Goal: Task Accomplishment & Management: Manage account settings

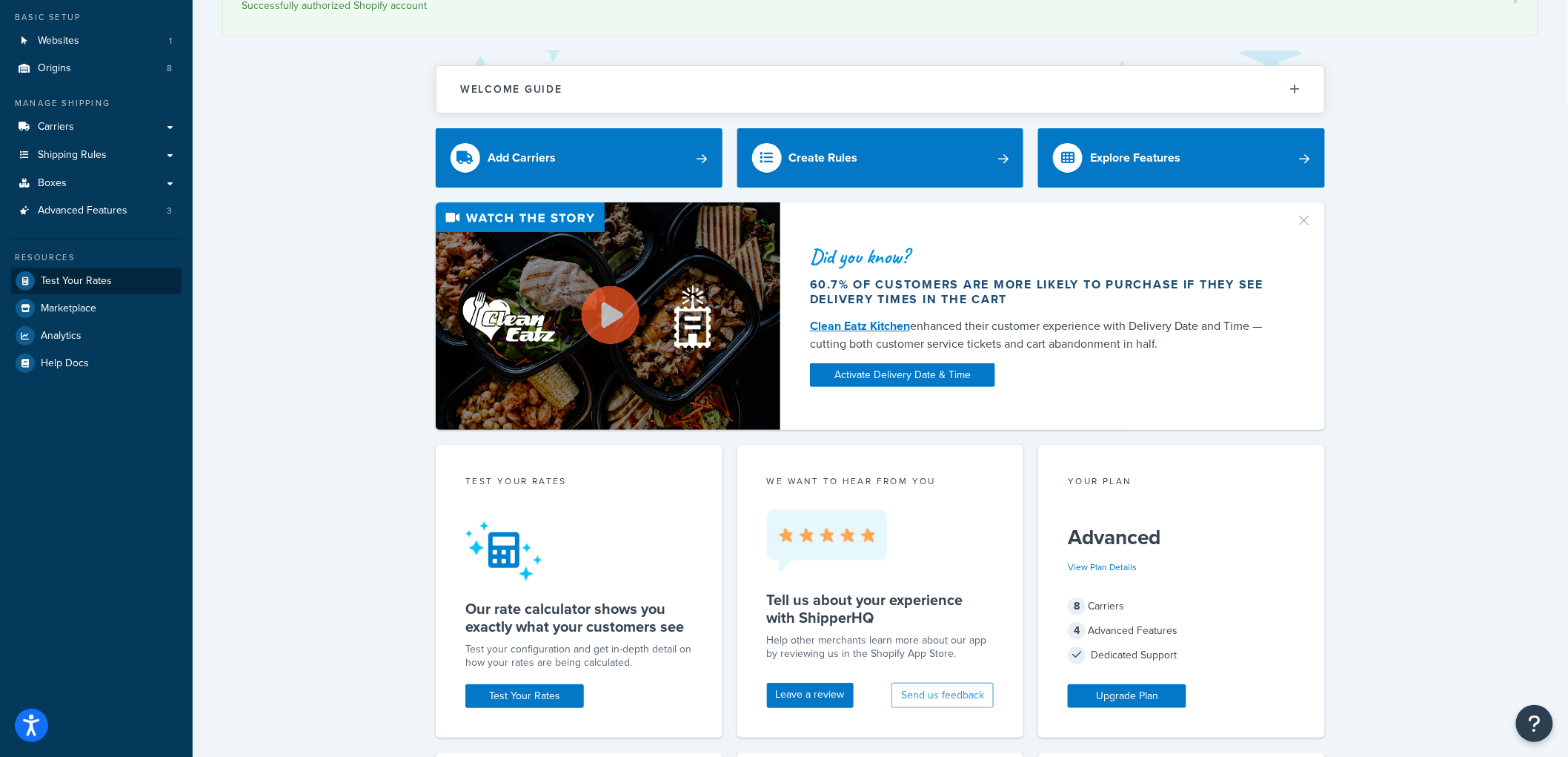
scroll to position [82, 0]
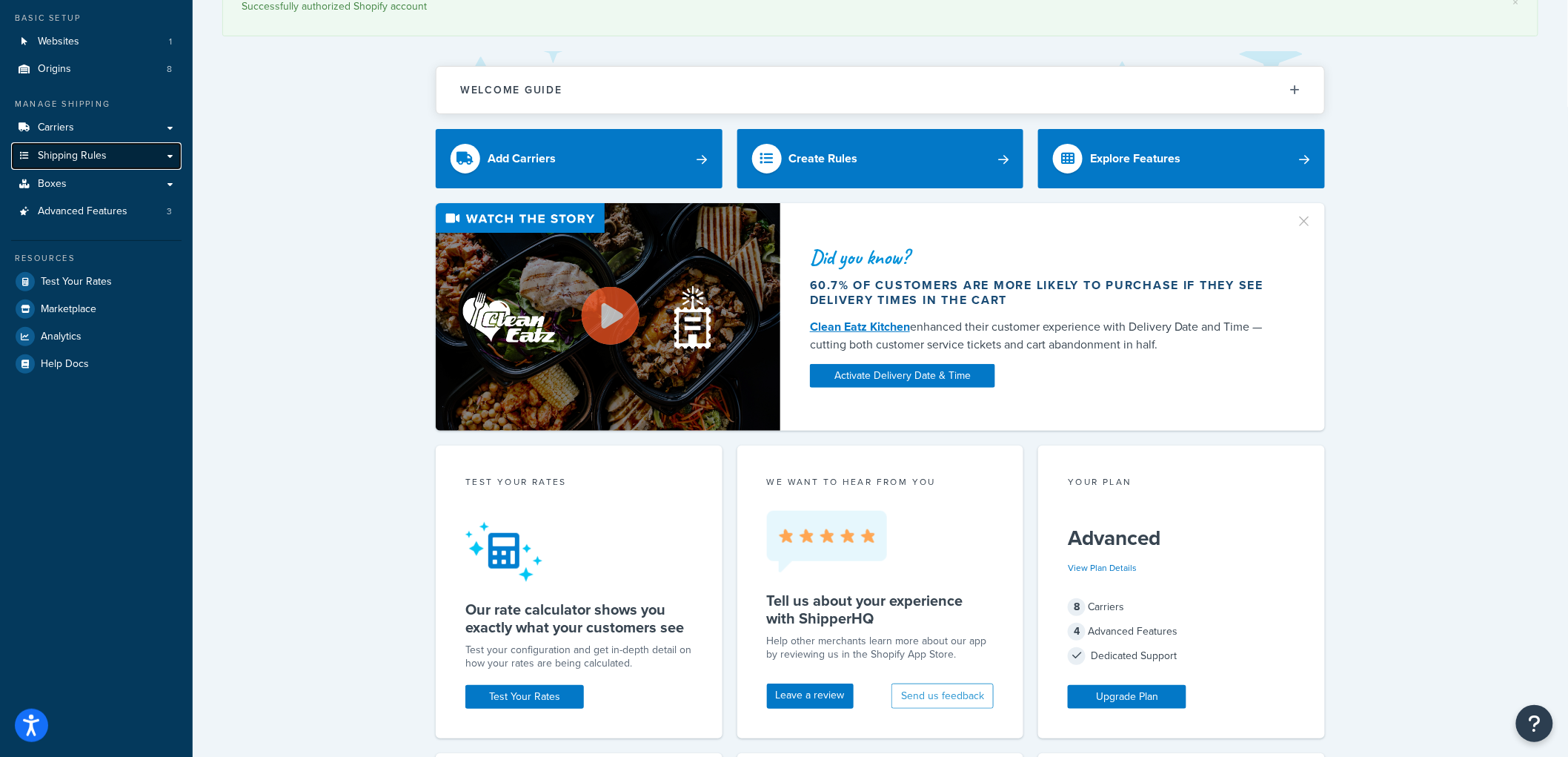
click at [91, 159] on span "Shipping Rules" at bounding box center [72, 157] width 69 height 13
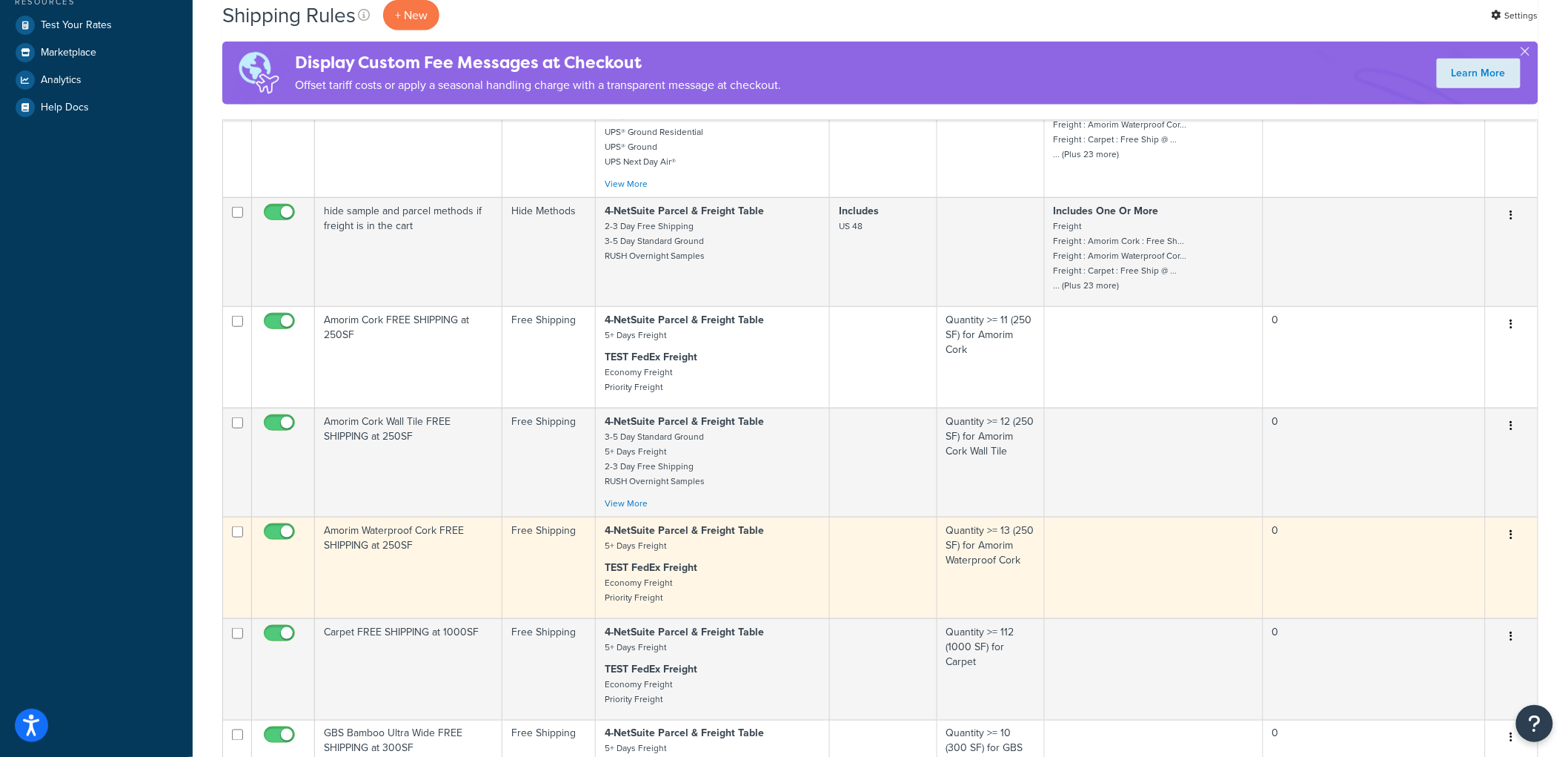
scroll to position [824, 0]
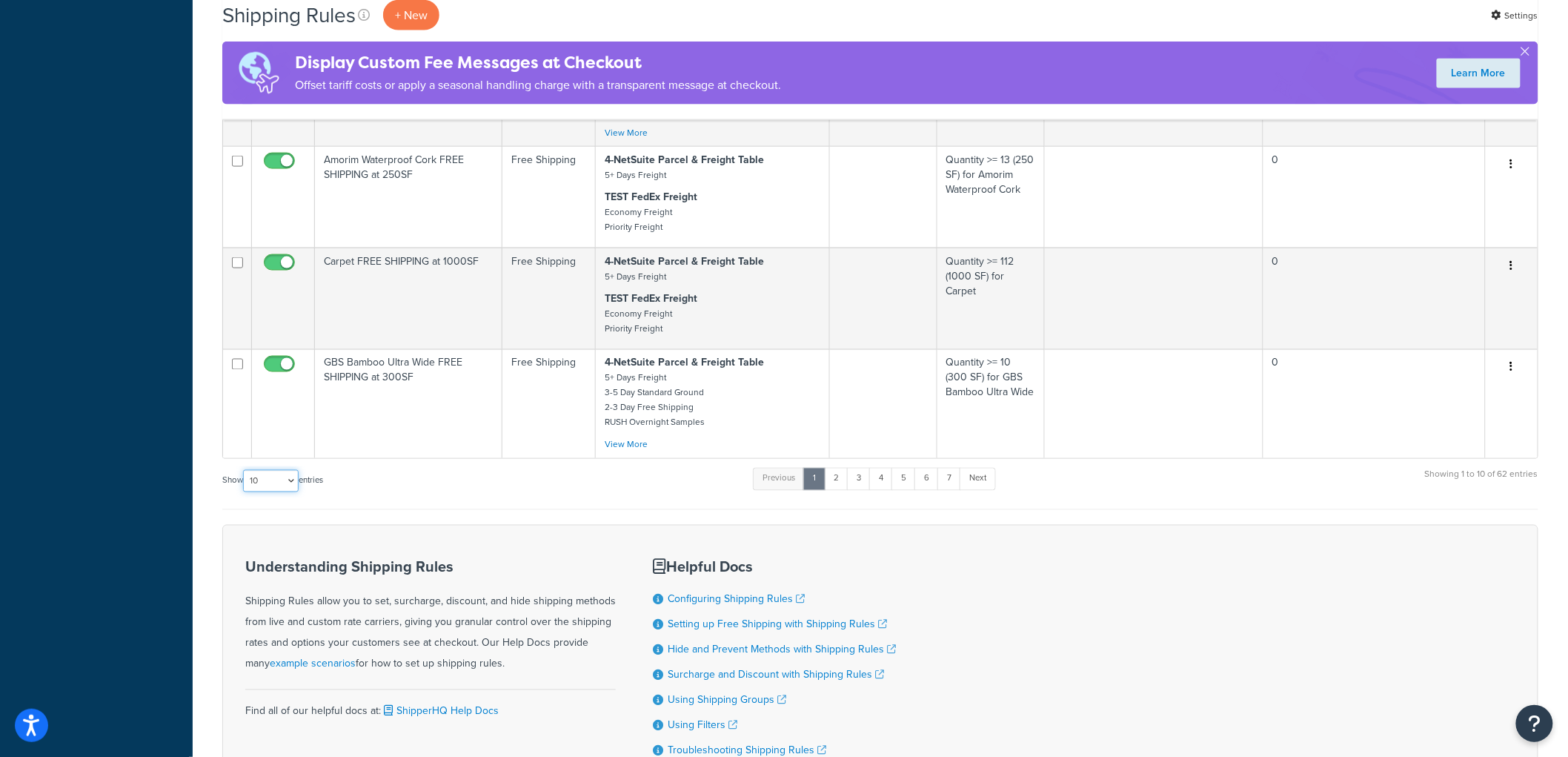
click at [291, 492] on select "10 15 25 50 100 1000" at bounding box center [270, 481] width 56 height 22
select select "100"
click at [245, 484] on select "10 15 25 50 100 1000" at bounding box center [270, 481] width 56 height 22
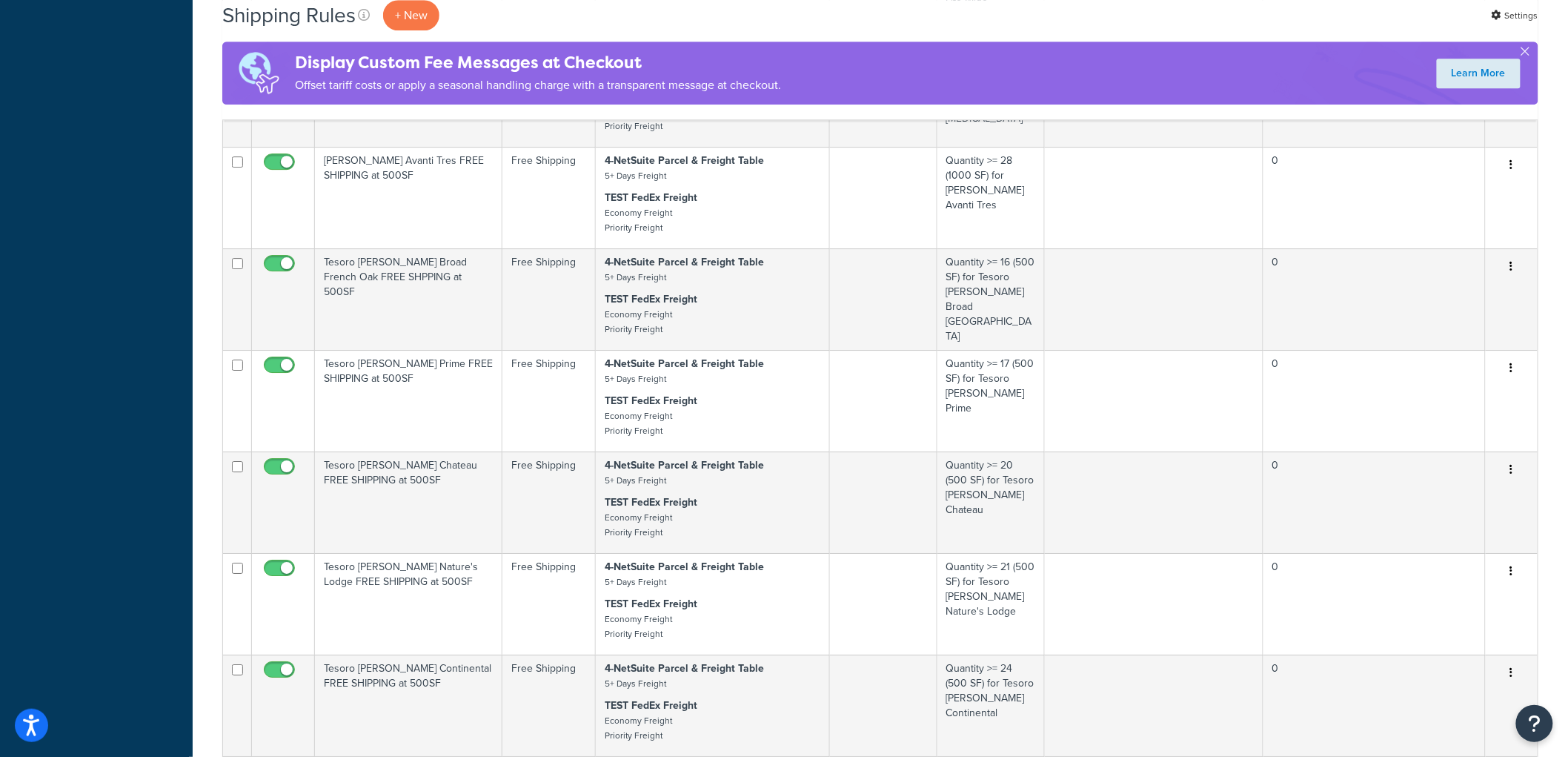
scroll to position [2224, 0]
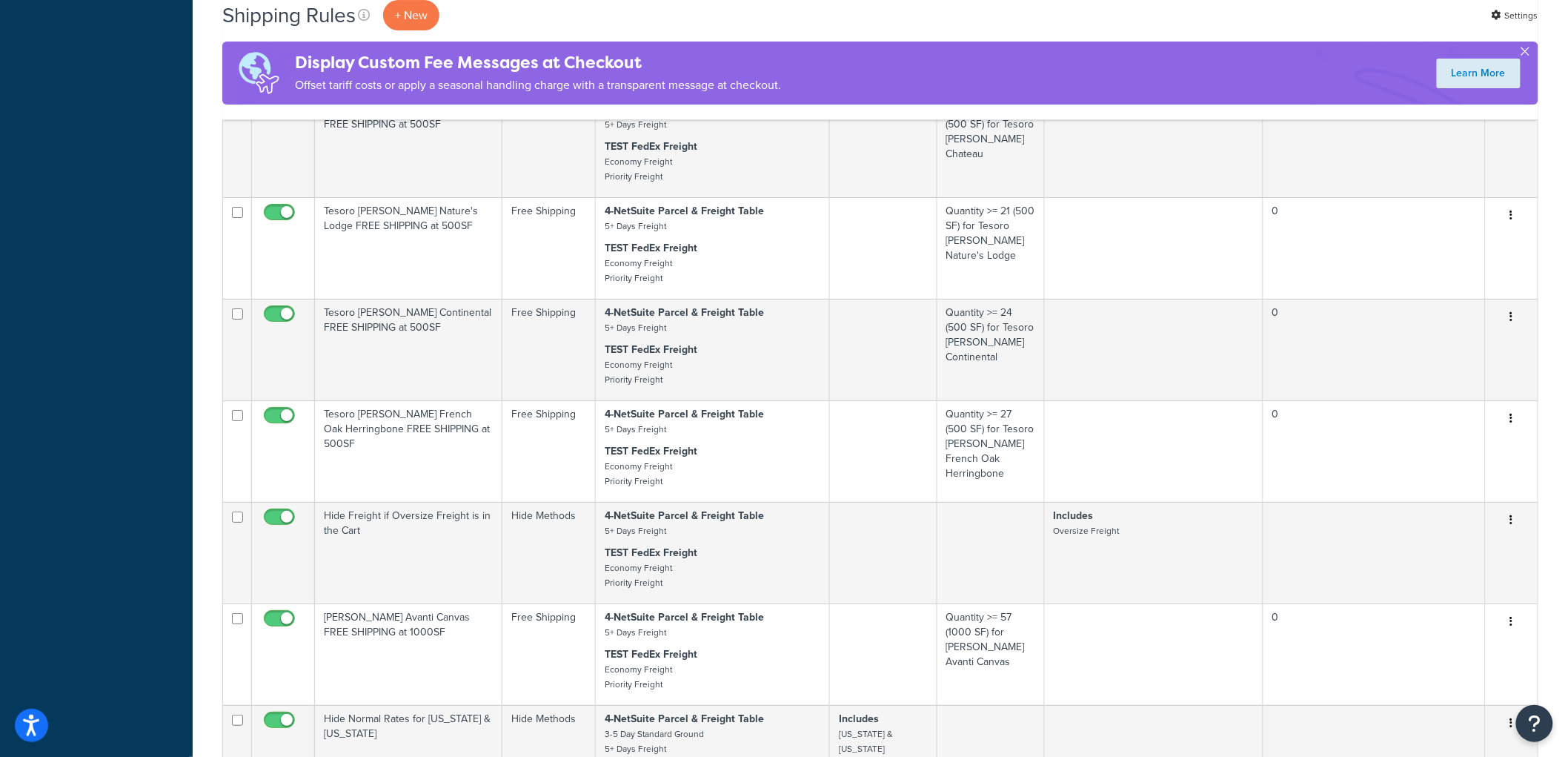
click at [1527, 53] on button "button" at bounding box center [1525, 55] width 4 height 4
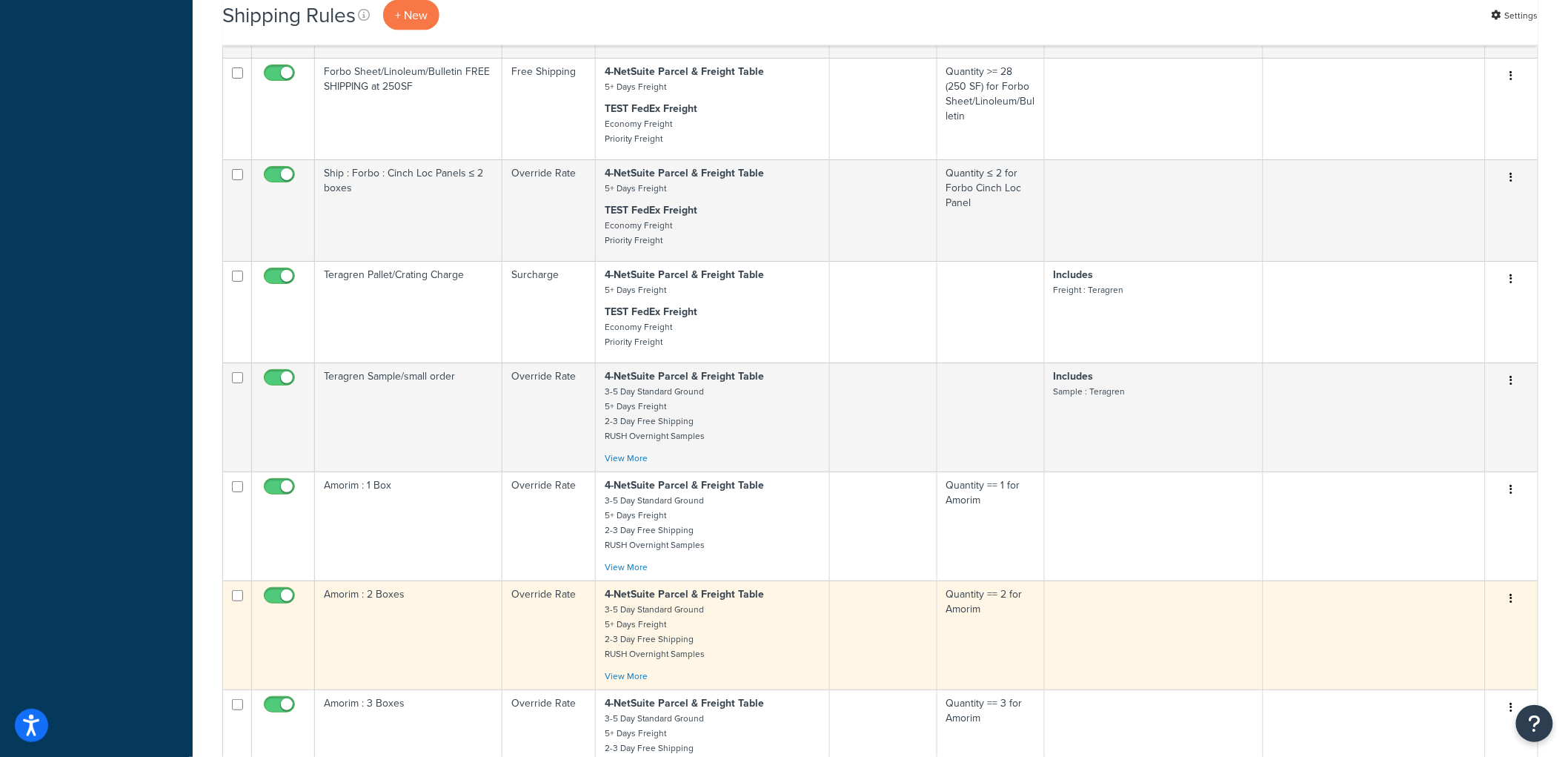
scroll to position [5682, 0]
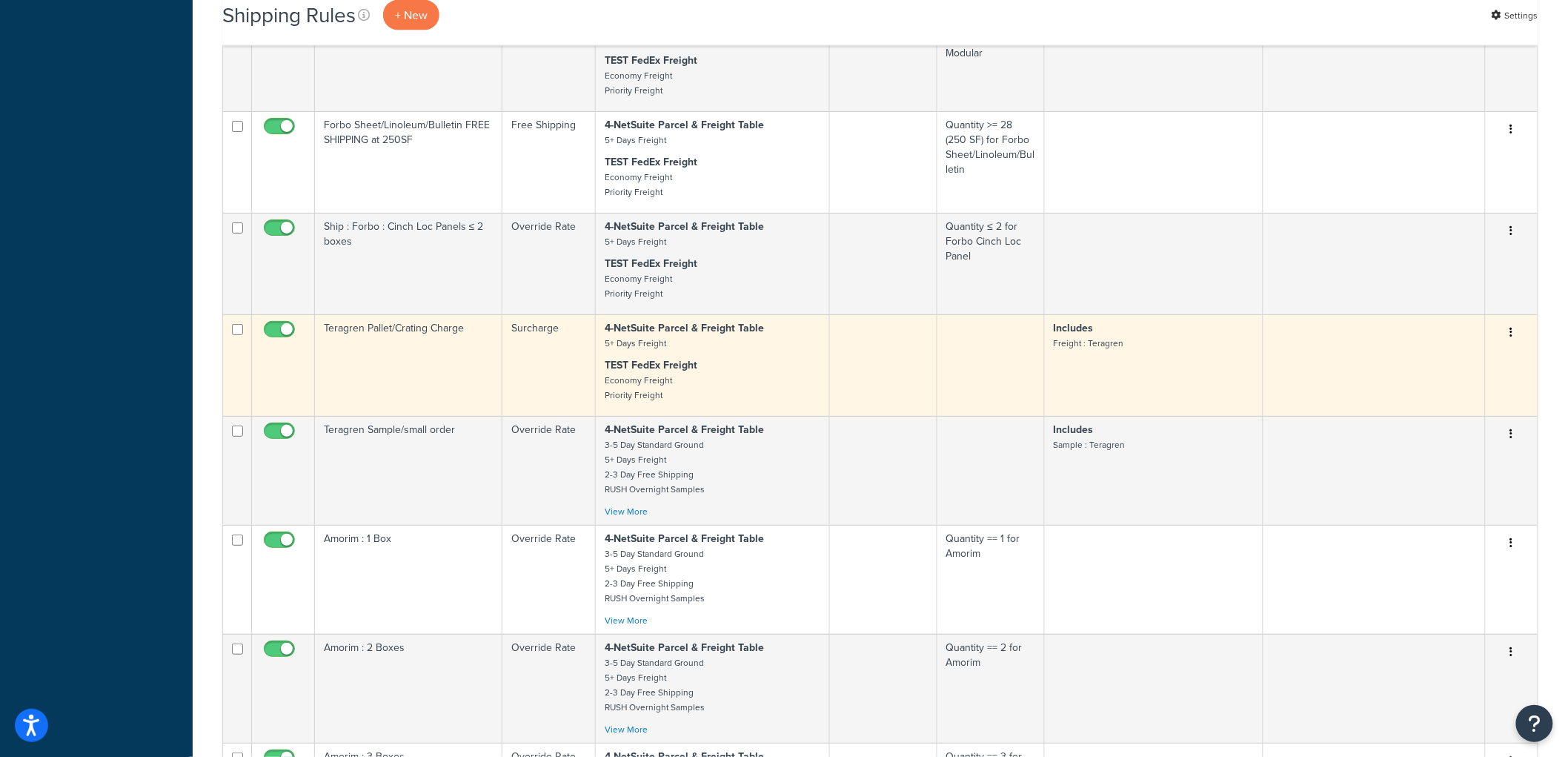
click at [470, 406] on td "Teragren Pallet/Crating Charge" at bounding box center [408, 365] width 187 height 102
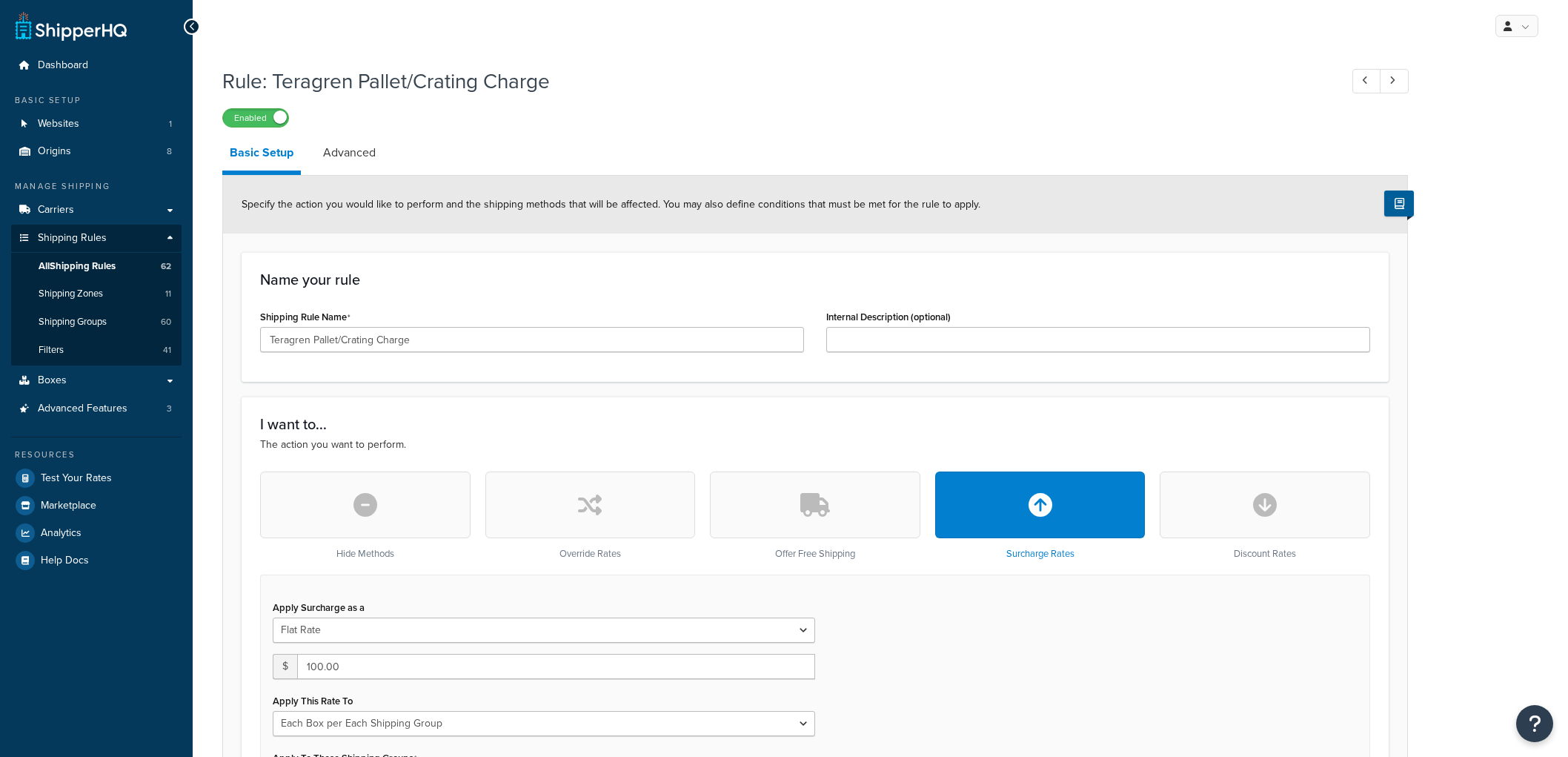
select select "BOX"
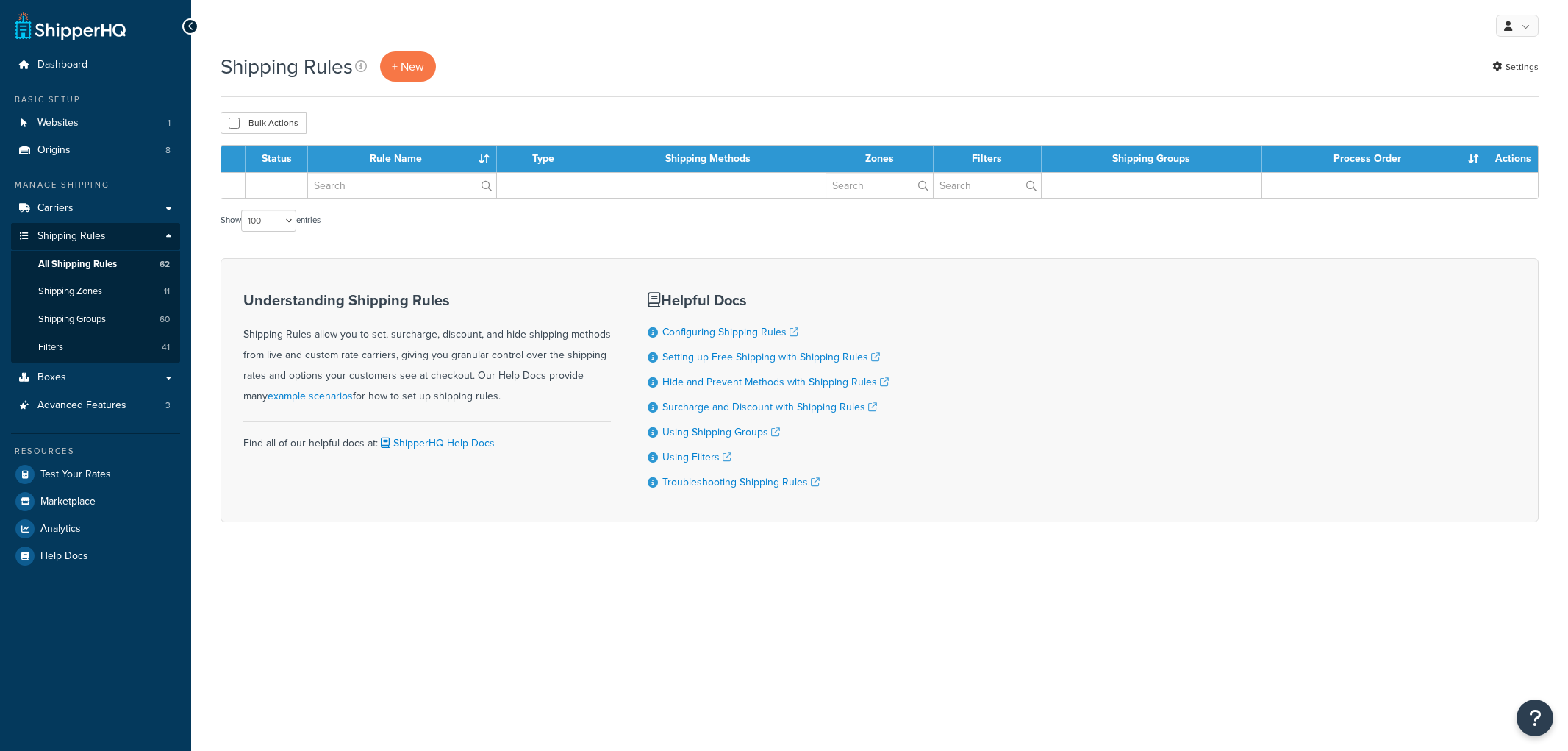
select select "100"
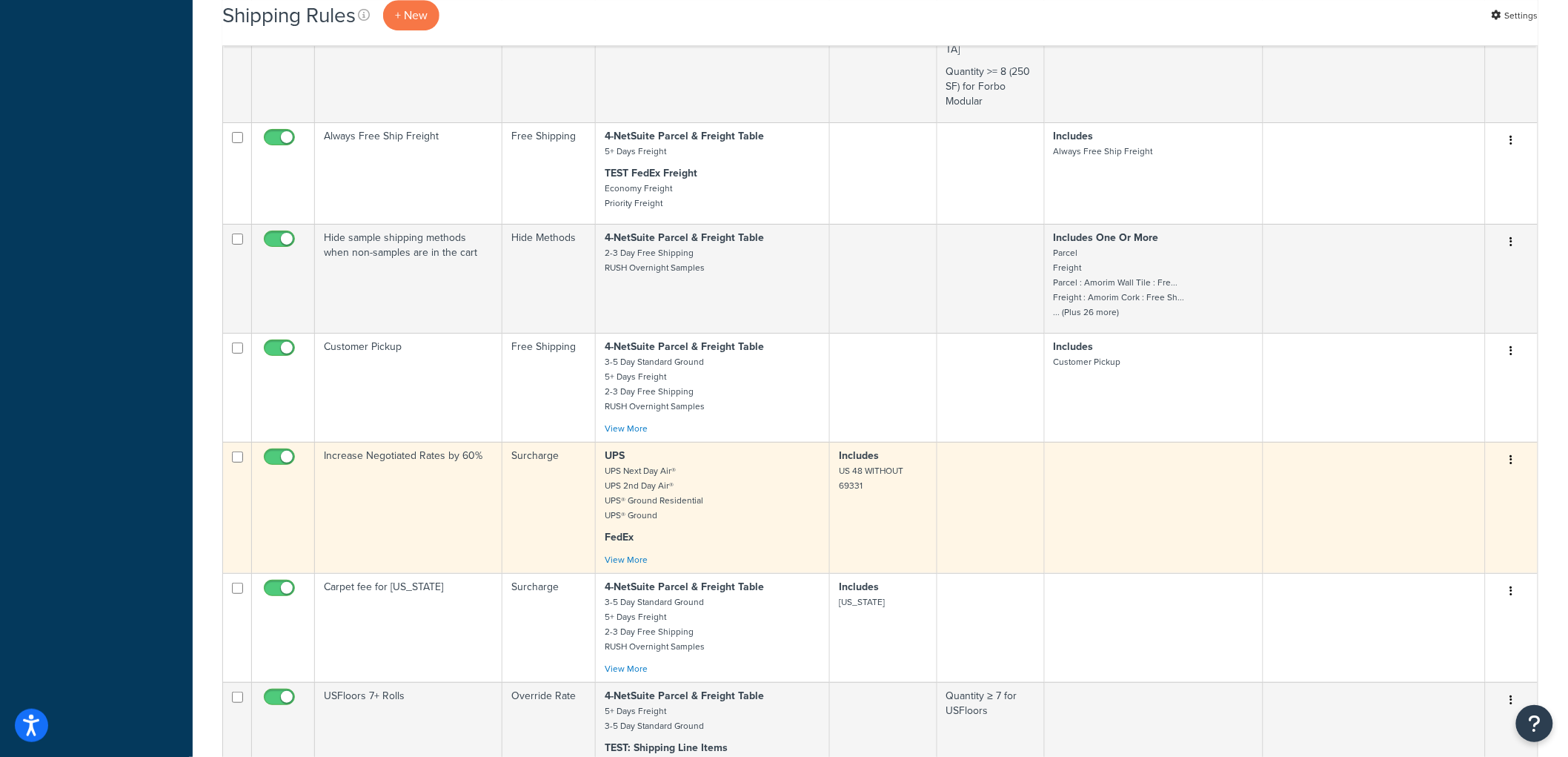
scroll to position [4282, 0]
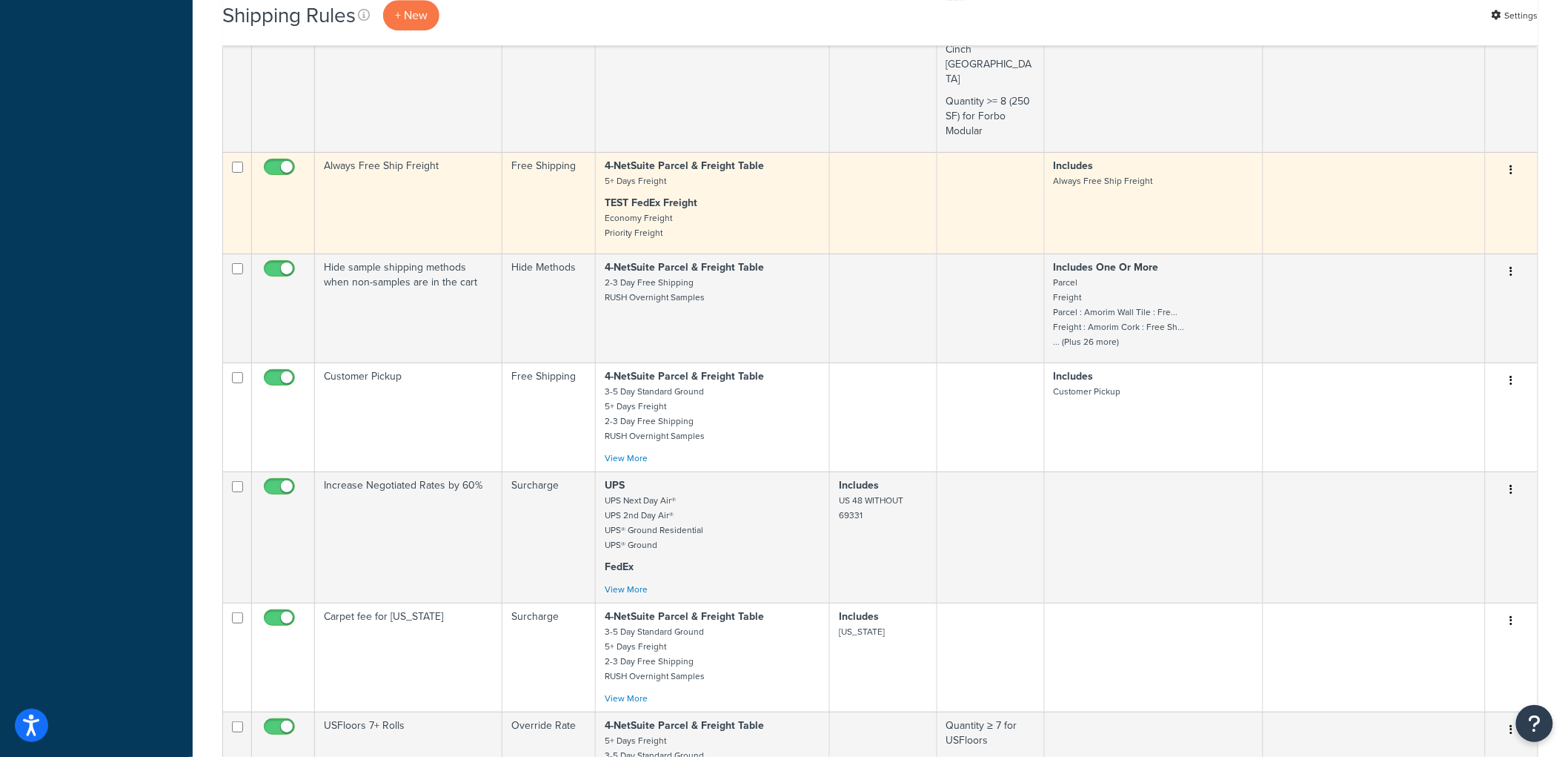
click at [435, 250] on td "Always Free Ship Freight" at bounding box center [408, 203] width 187 height 102
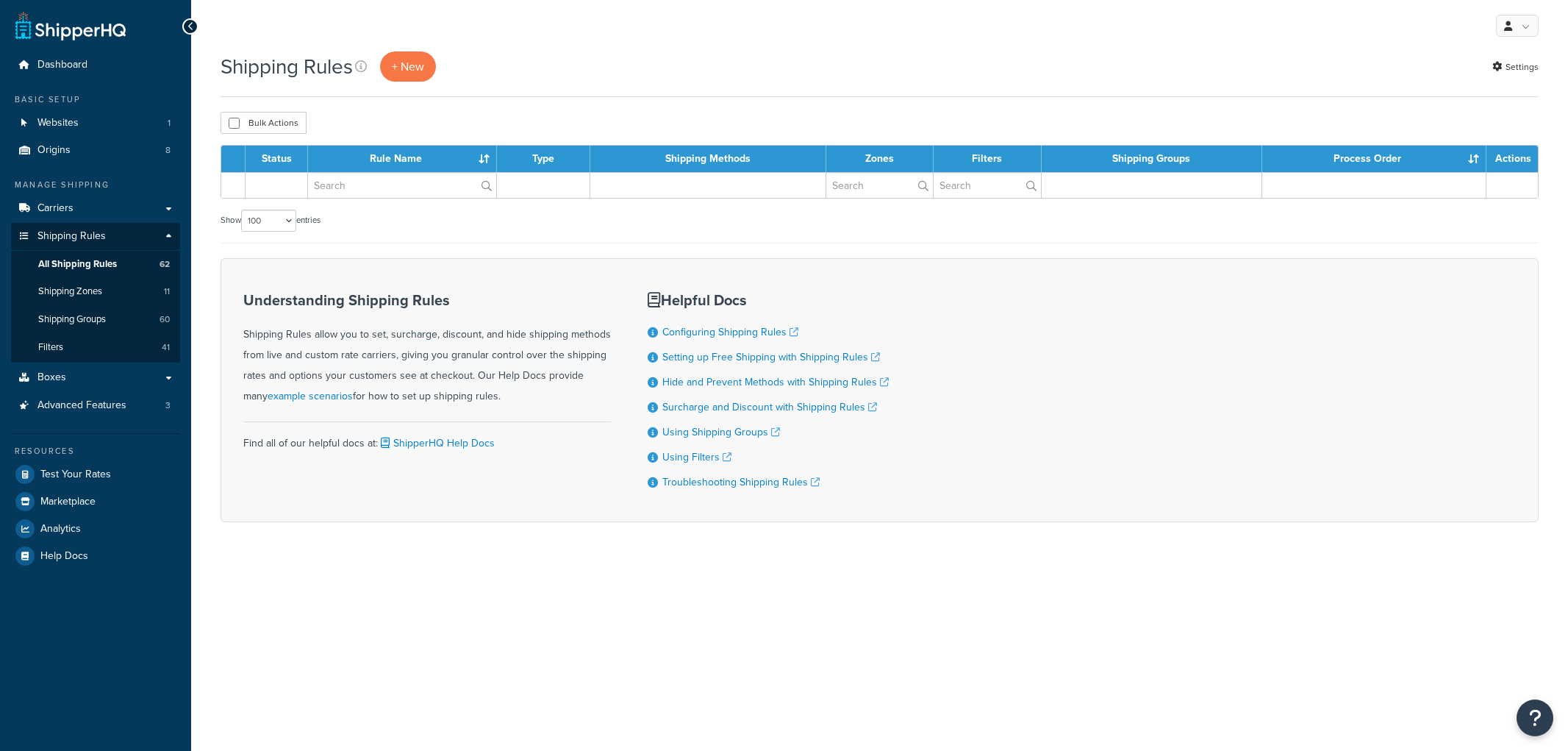
select select "100"
